Goal: Task Accomplishment & Management: Use online tool/utility

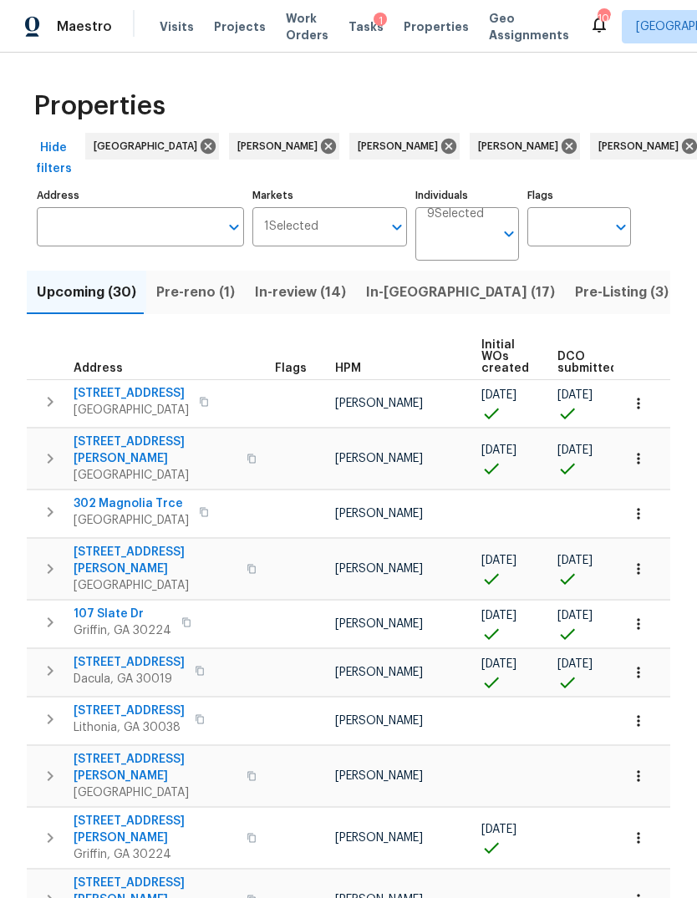
click at [129, 242] on input "Address" at bounding box center [128, 226] width 182 height 39
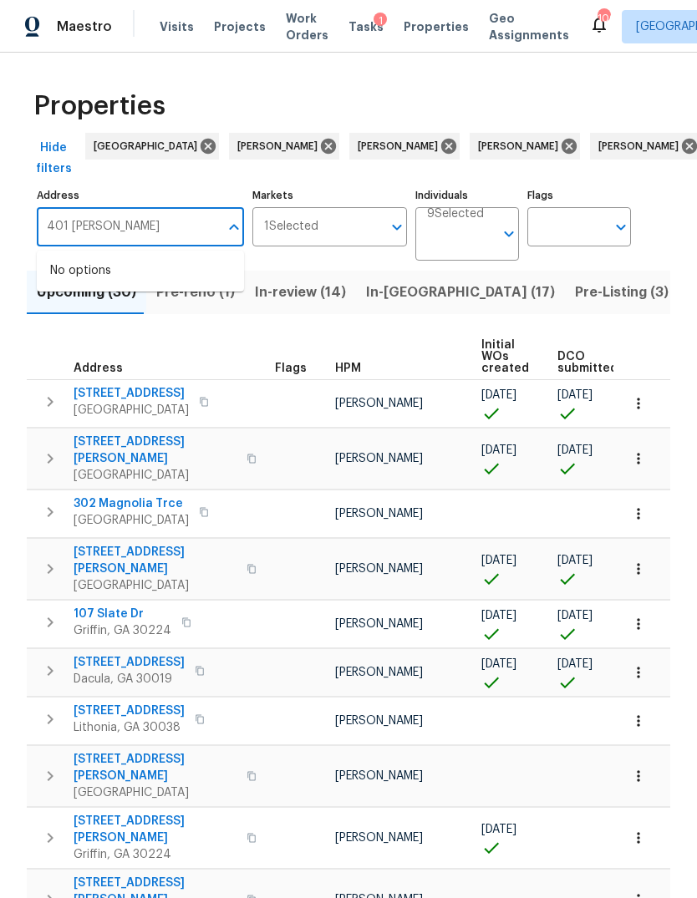
type input "401 martin"
click at [134, 281] on li "401 Martin Field Ct Lawrenceville GA 30045" at bounding box center [140, 279] width 207 height 45
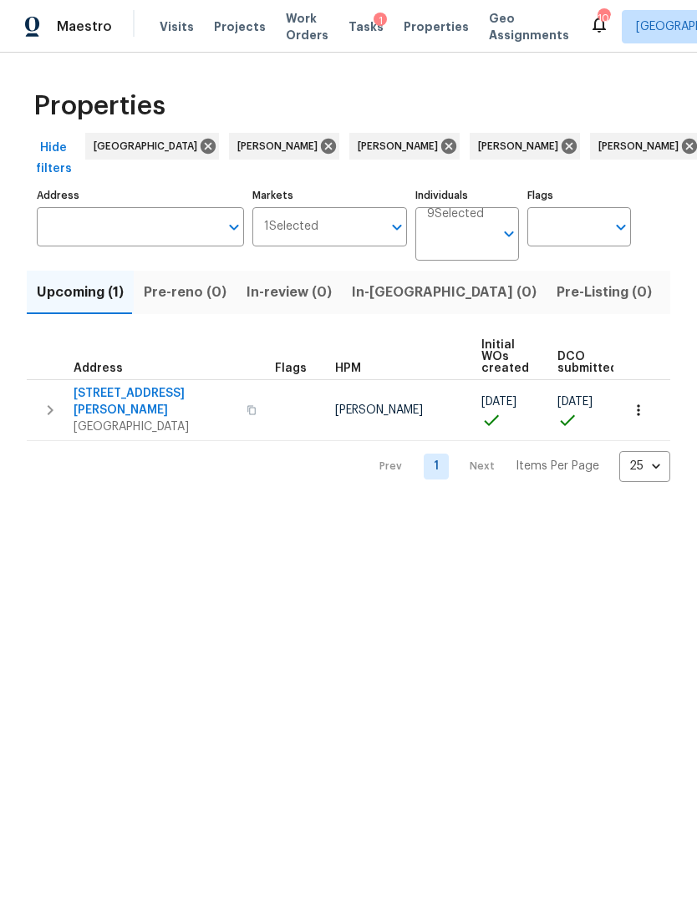
type input "401 Martin Field Ct Lawrenceville GA 30045"
click at [51, 405] on icon "button" at bounding box center [51, 410] width 6 height 10
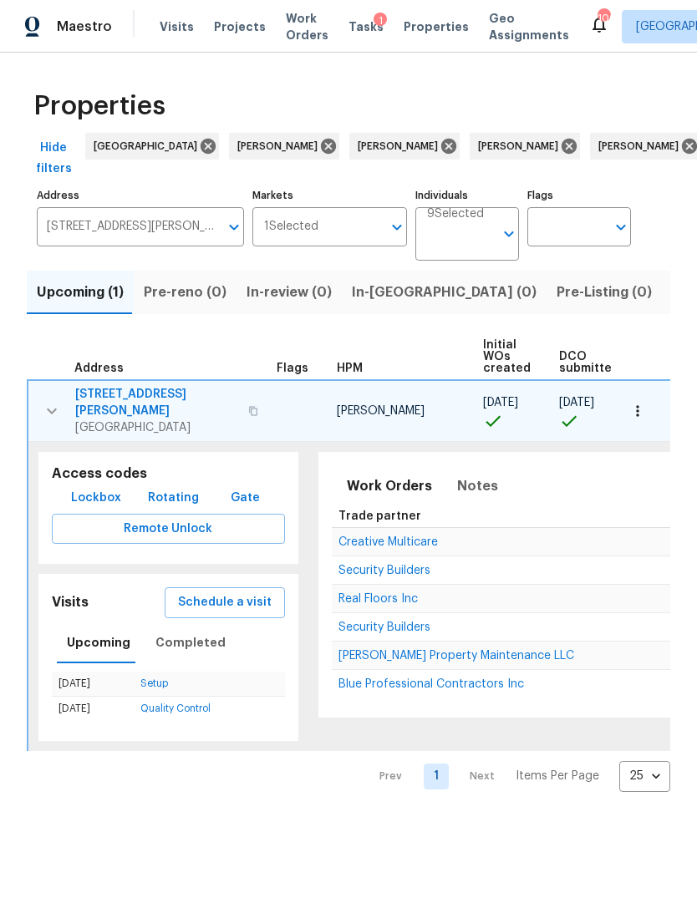
click at [212, 600] on button "Schedule a visit" at bounding box center [225, 602] width 120 height 31
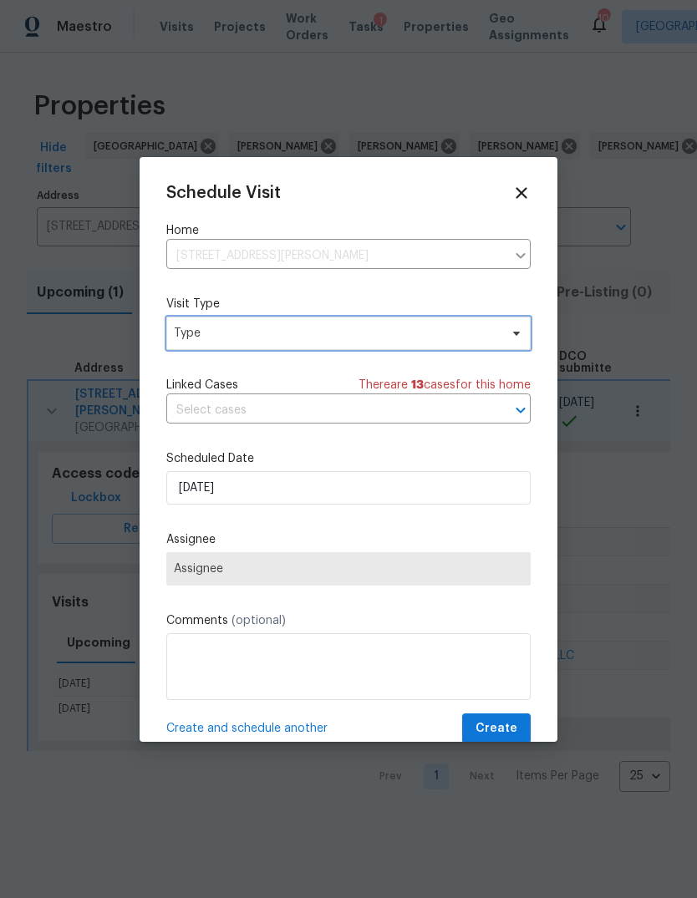
click at [323, 347] on span "Type" at bounding box center [348, 333] width 364 height 33
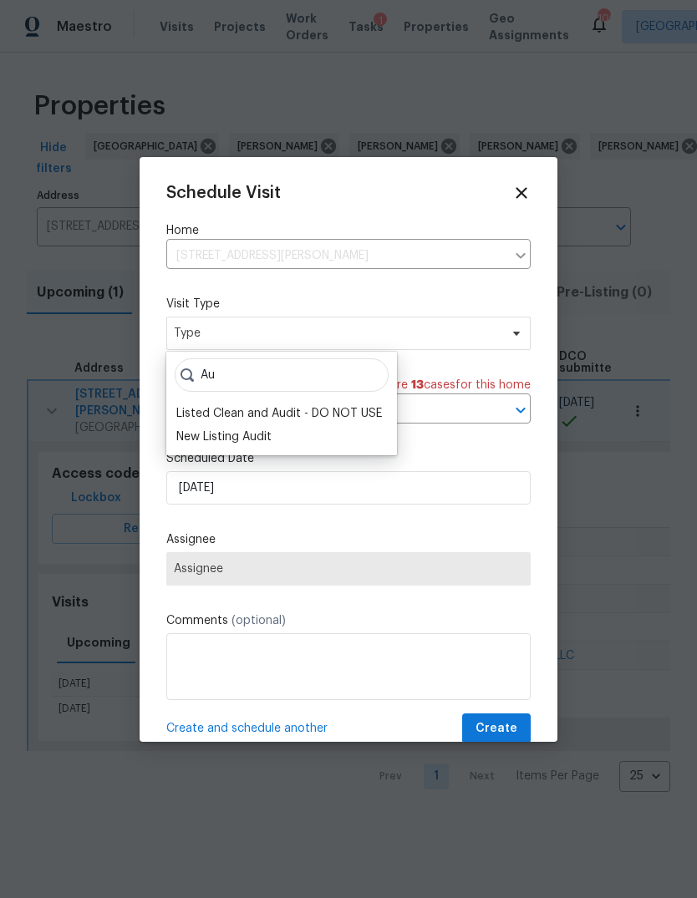
type input "A"
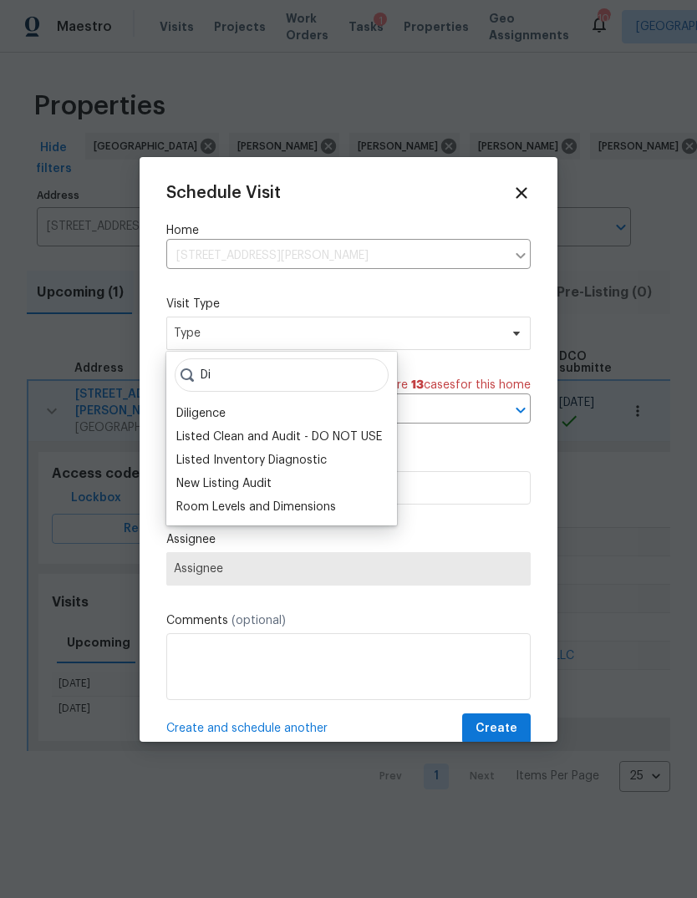
type input "D"
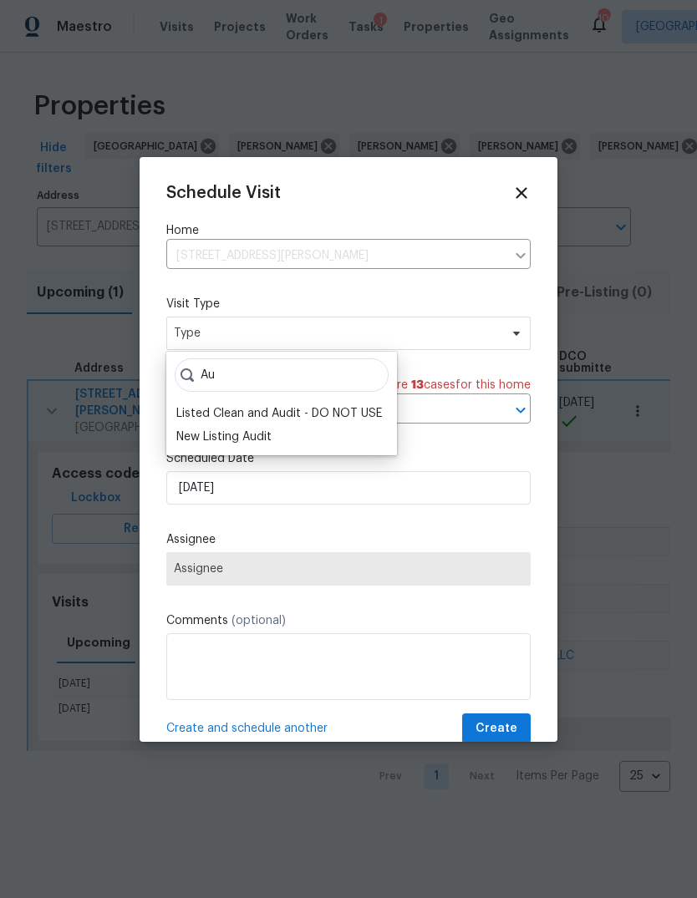
type input "A"
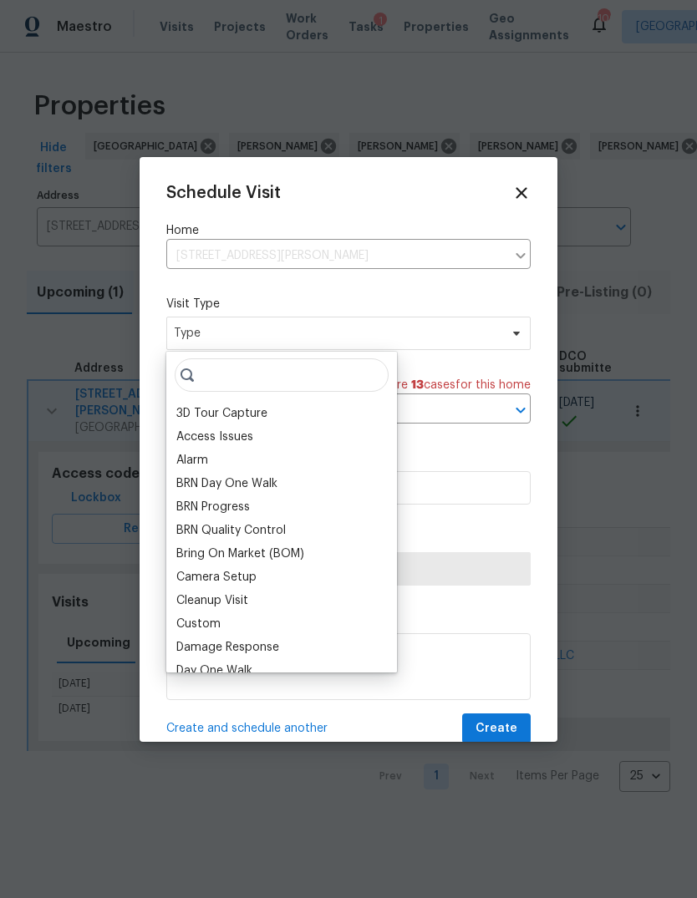
type input "A"
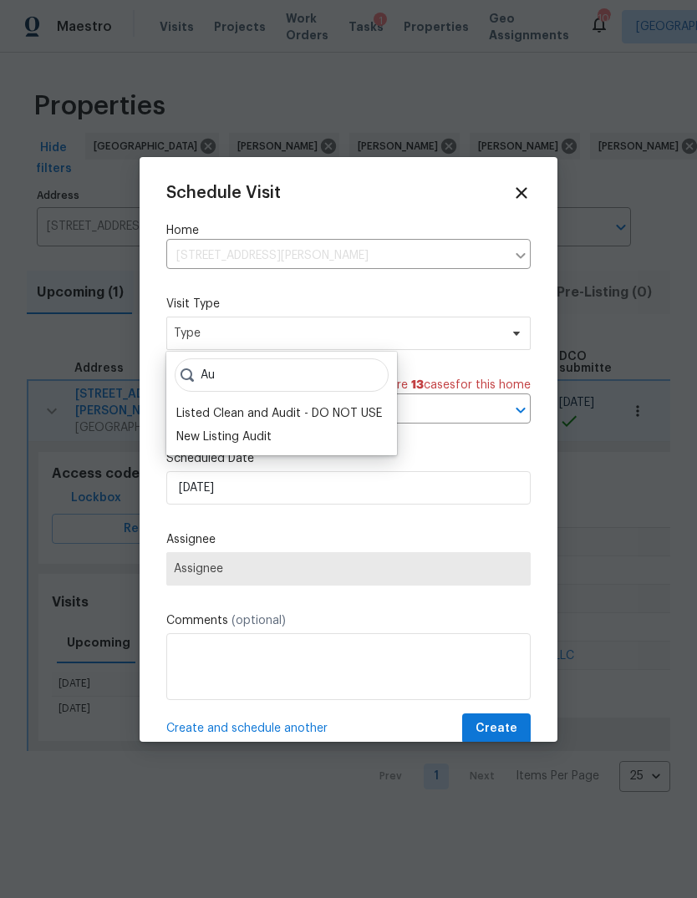
type input "A"
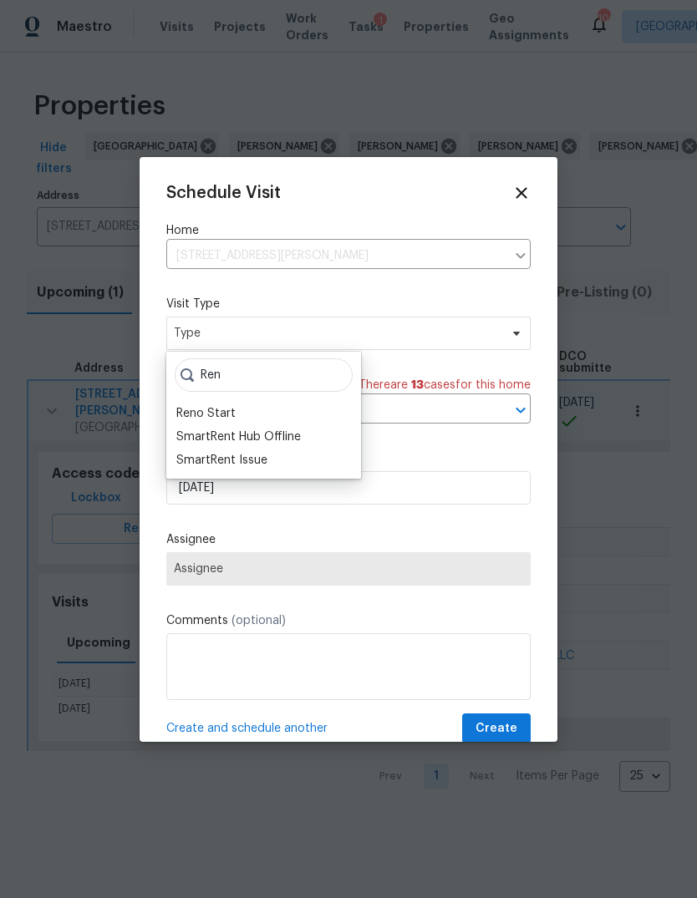
type input "Ren"
click at [219, 406] on div "Reno Start" at bounding box center [205, 413] width 59 height 17
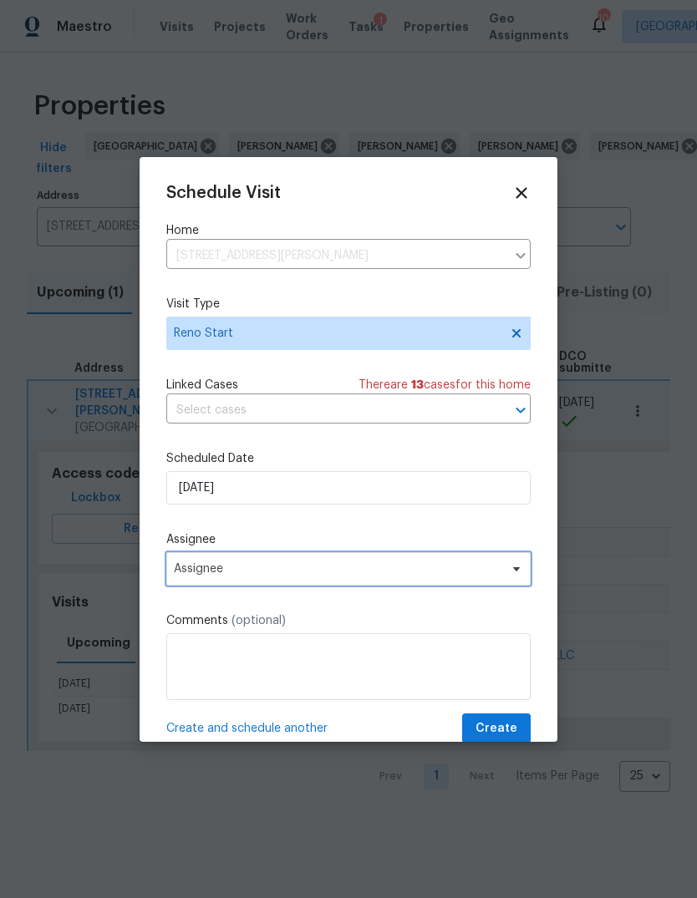
click at [287, 569] on span "Assignee" at bounding box center [338, 568] width 328 height 13
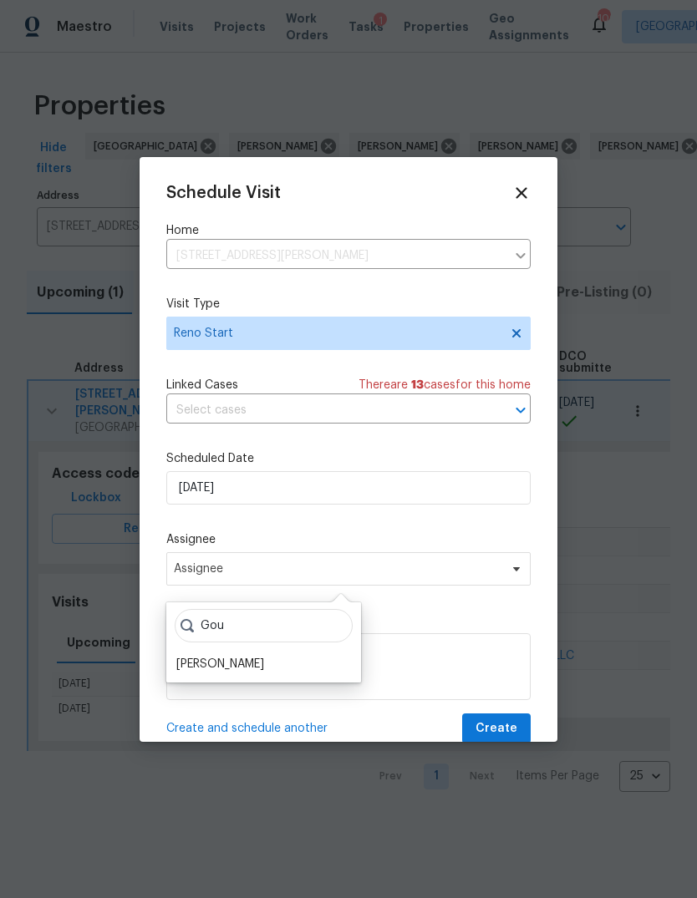
type input "Gou"
click at [231, 671] on div "[PERSON_NAME]" at bounding box center [220, 664] width 88 height 17
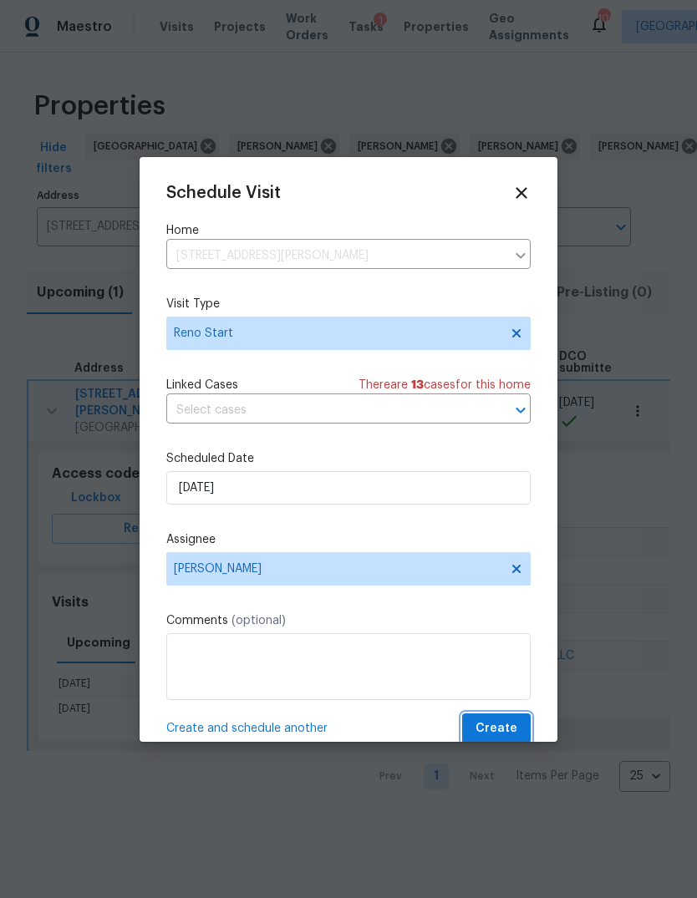
click at [497, 736] on span "Create" at bounding box center [496, 729] width 42 height 21
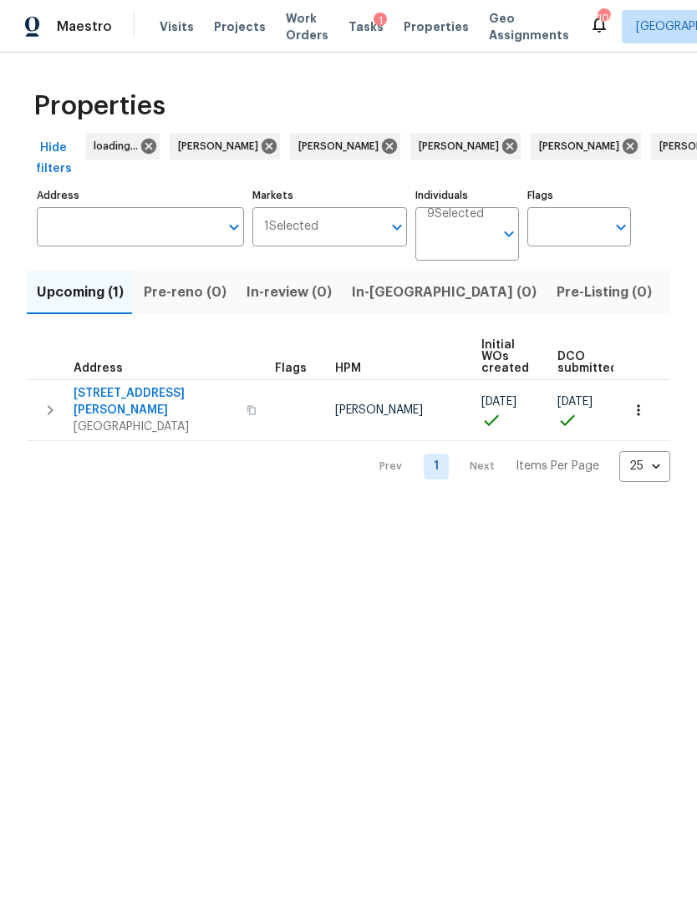
type input "401 Martin Field Ct Lawrenceville GA 30045"
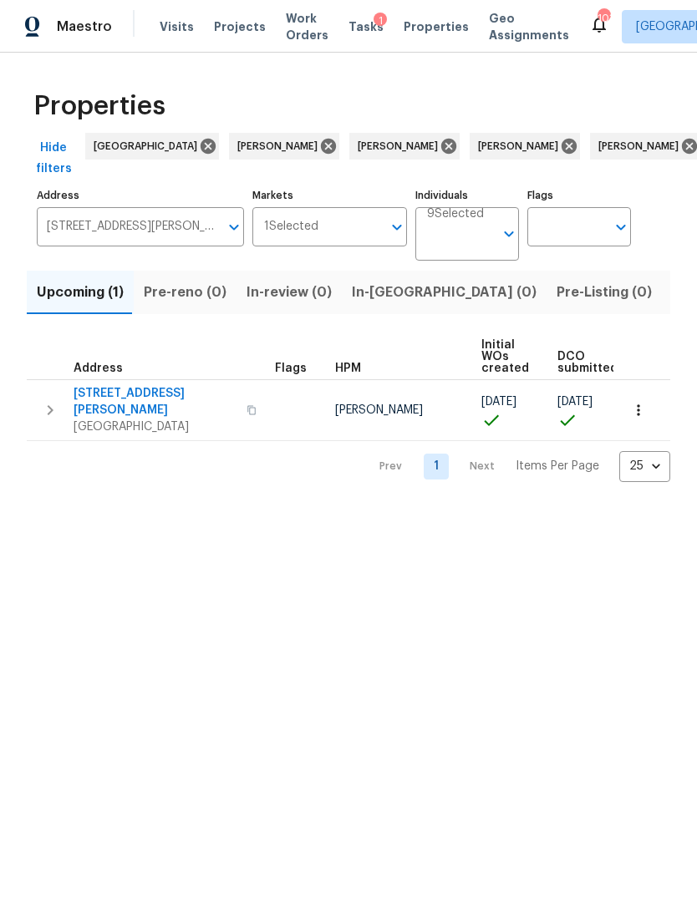
click at [135, 388] on span "401 Martin Field Ct" at bounding box center [155, 401] width 163 height 33
